Goal: Check status: Check status

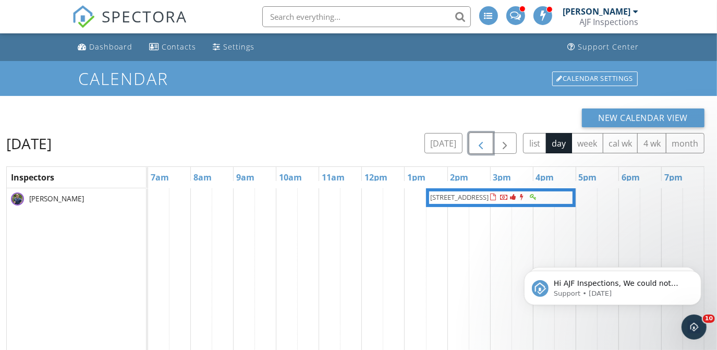
click at [486, 141] on span "button" at bounding box center [481, 143] width 13 height 13
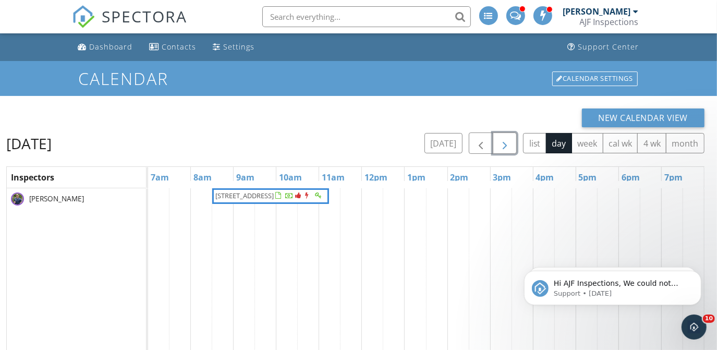
click at [499, 144] on button "button" at bounding box center [505, 142] width 25 height 21
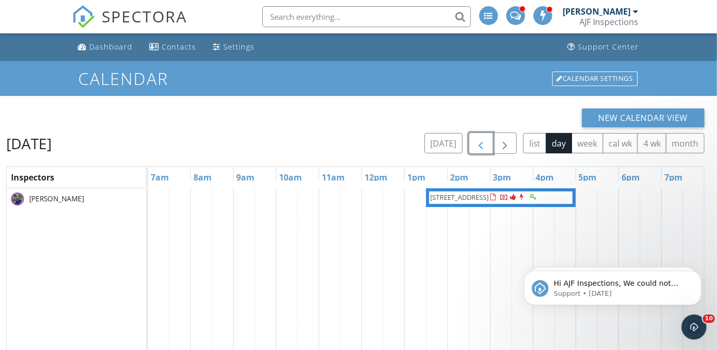
click at [472, 139] on button "button" at bounding box center [481, 142] width 25 height 21
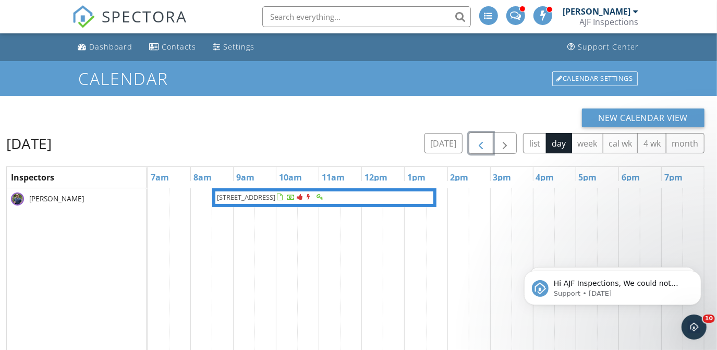
click at [472, 139] on button "button" at bounding box center [481, 142] width 25 height 21
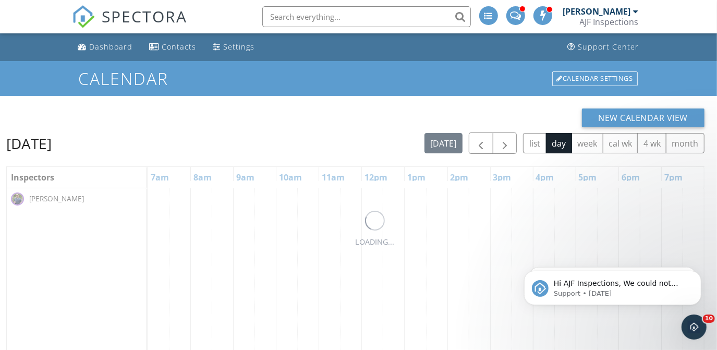
click at [311, 17] on input "text" at bounding box center [366, 16] width 209 height 21
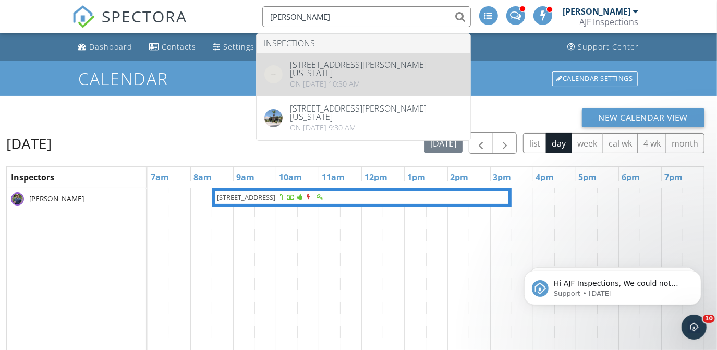
type input "[PERSON_NAME]"
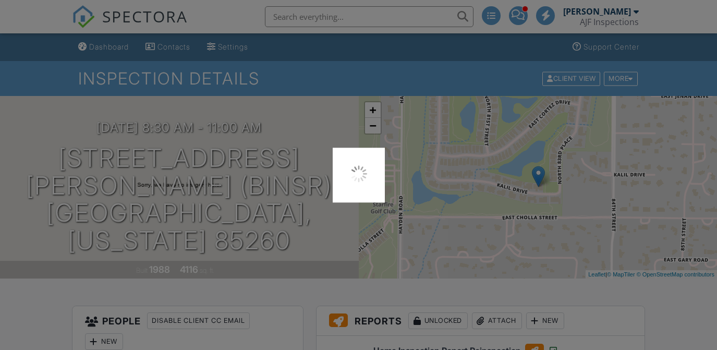
scroll to position [126, 0]
